Goal: Task Accomplishment & Management: Use online tool/utility

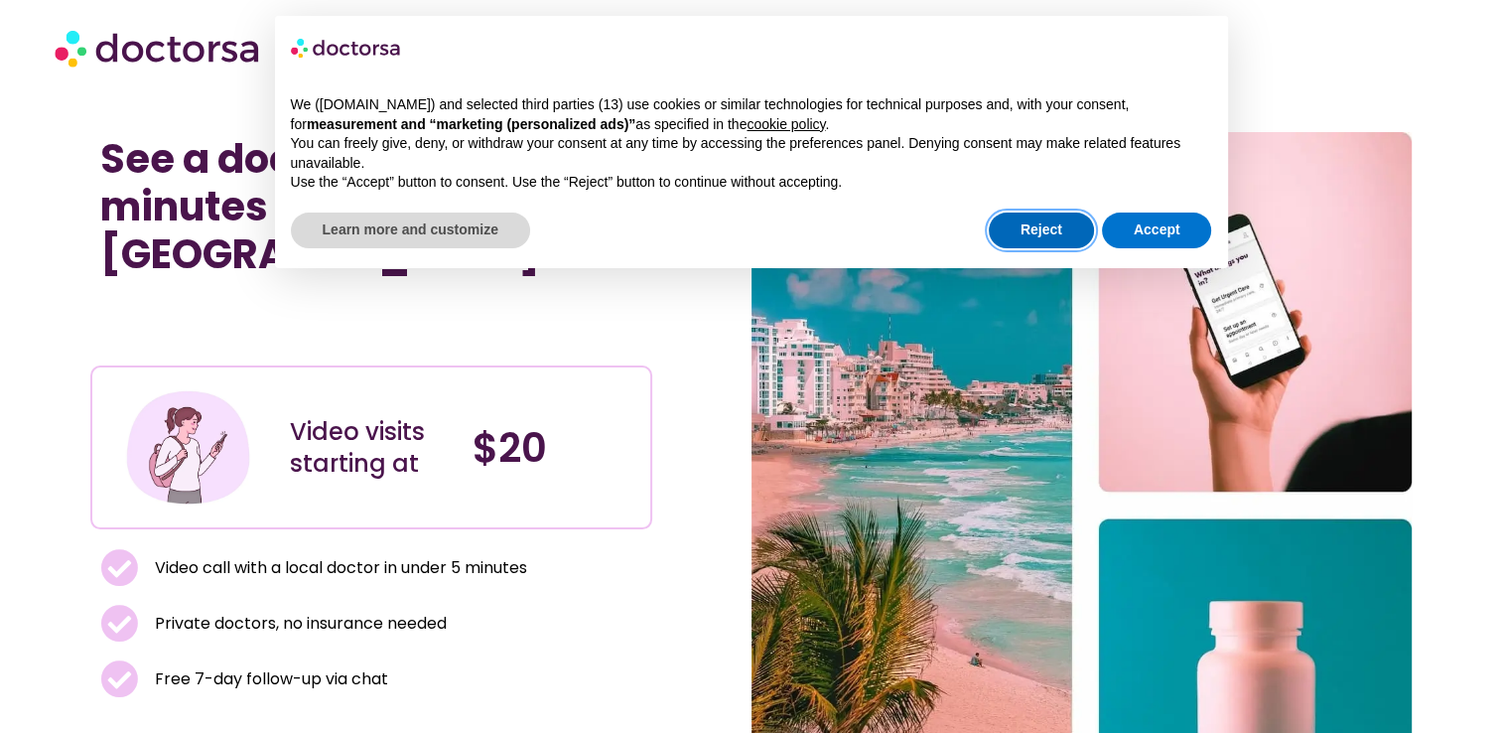
click at [1036, 230] on button "Reject" at bounding box center [1041, 230] width 105 height 36
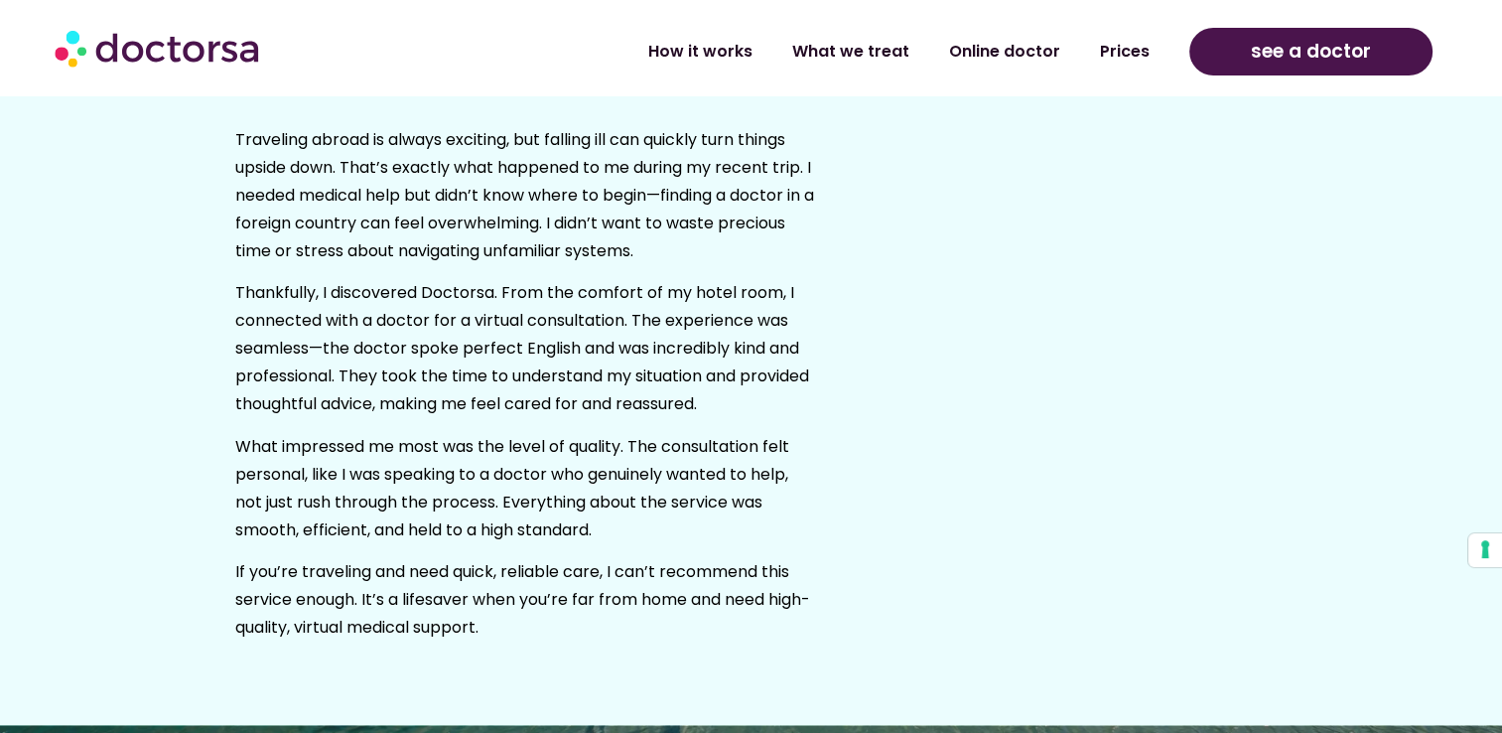
scroll to position [2740, 0]
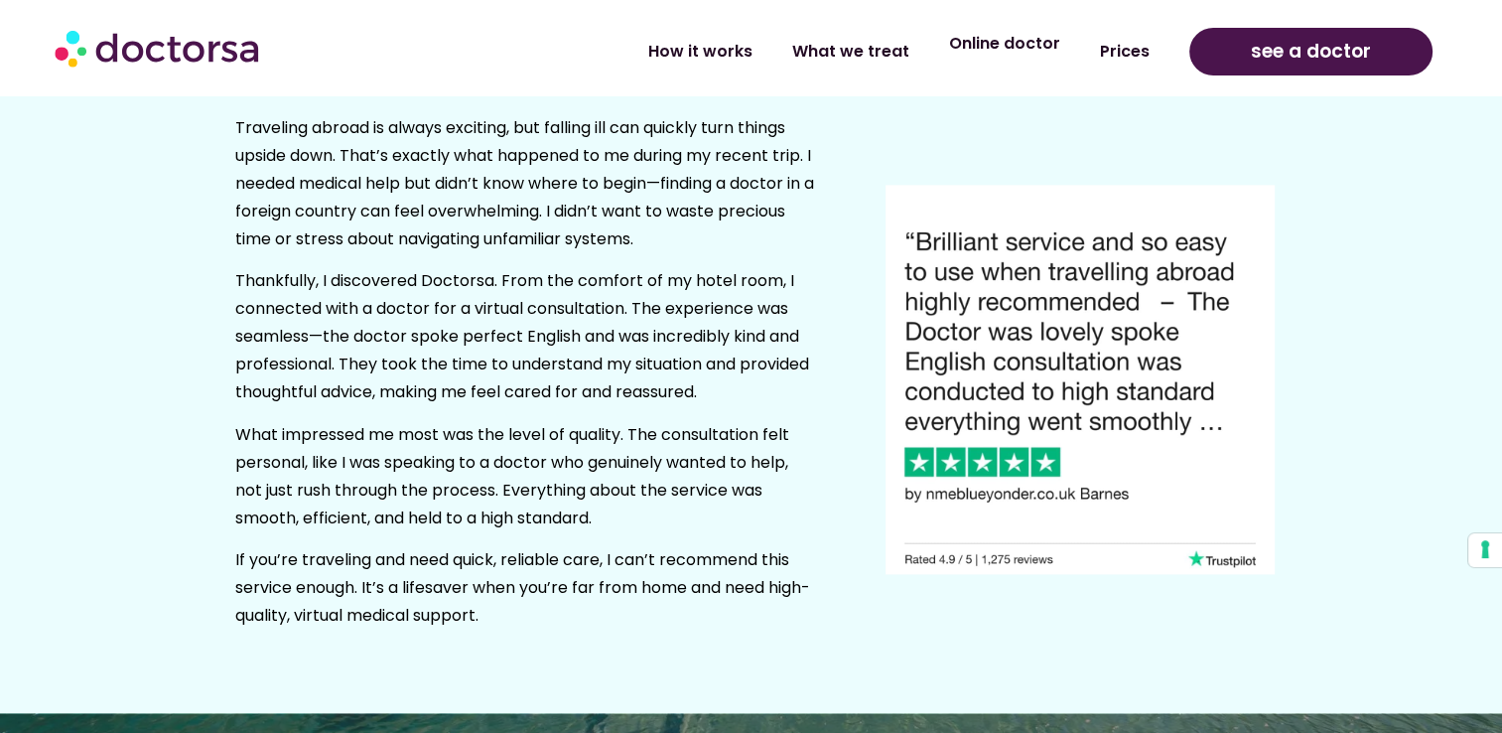
click at [1032, 61] on link "Online doctor" at bounding box center [1004, 44] width 151 height 46
click at [1033, 58] on link "Online doctor" at bounding box center [1004, 44] width 151 height 46
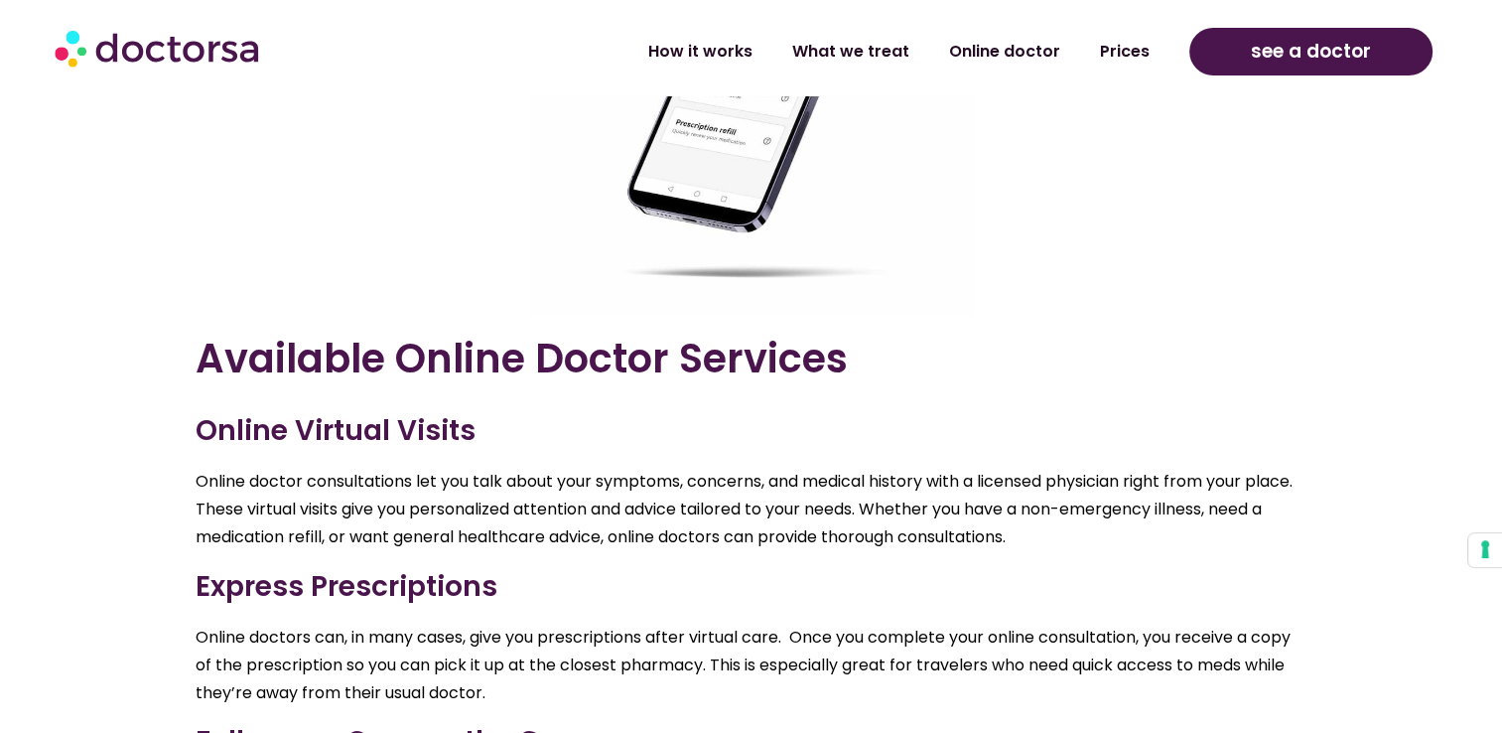
scroll to position [2263, 0]
